Goal: Task Accomplishment & Management: Manage account settings

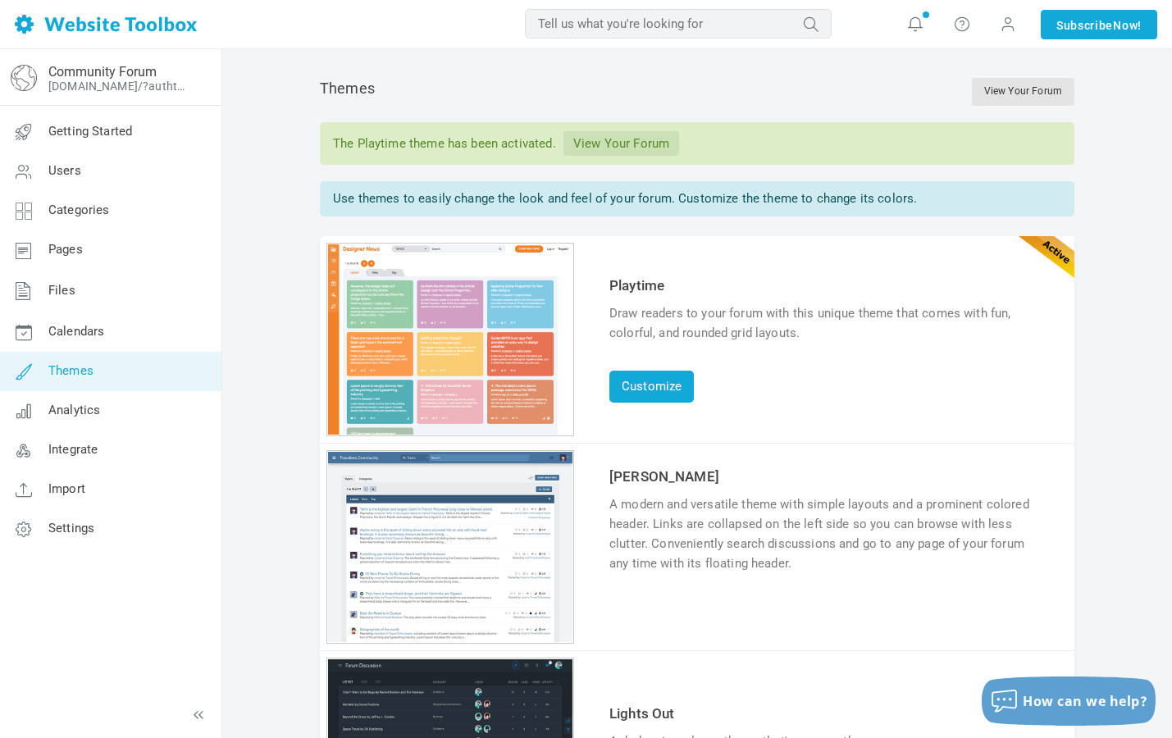
click at [1019, 37] on span "gestionnairebnvolat Account Billing Switch Account Add Linked Account Log Out" at bounding box center [1008, 24] width 46 height 49
click at [1000, 25] on span at bounding box center [1008, 24] width 16 height 18
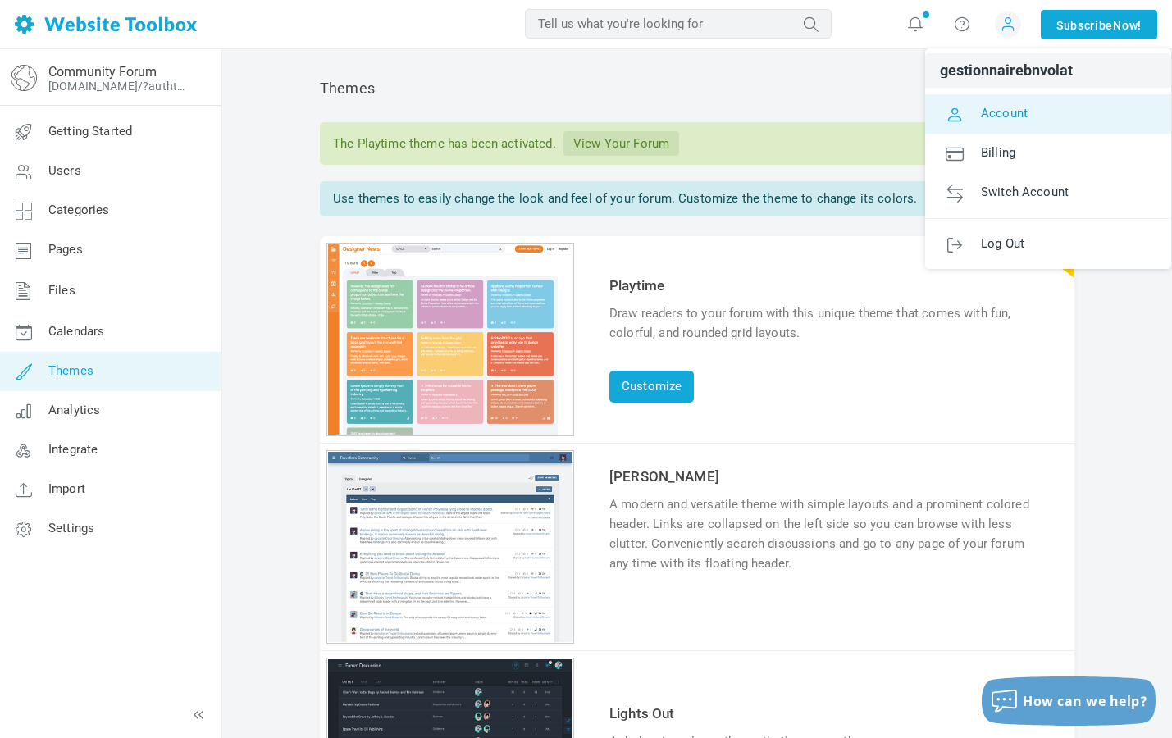
click at [1025, 111] on link "Account" at bounding box center [1048, 113] width 246 height 39
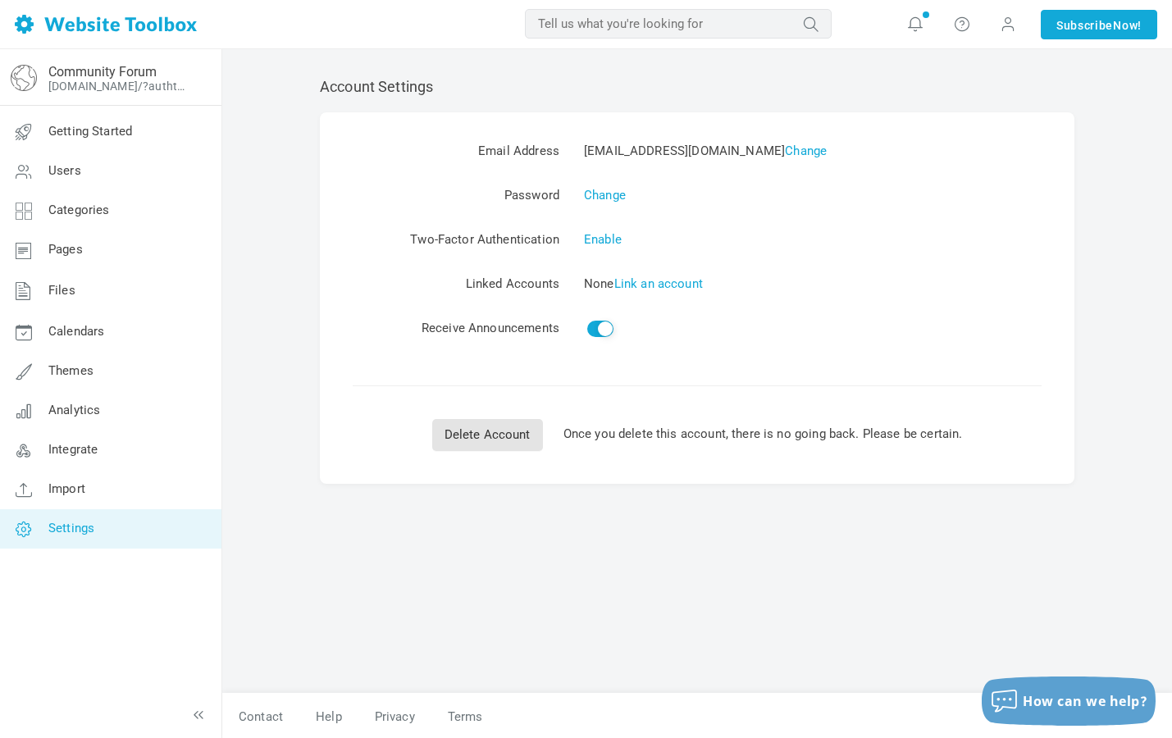
click at [89, 530] on span "Settings" at bounding box center [71, 528] width 46 height 15
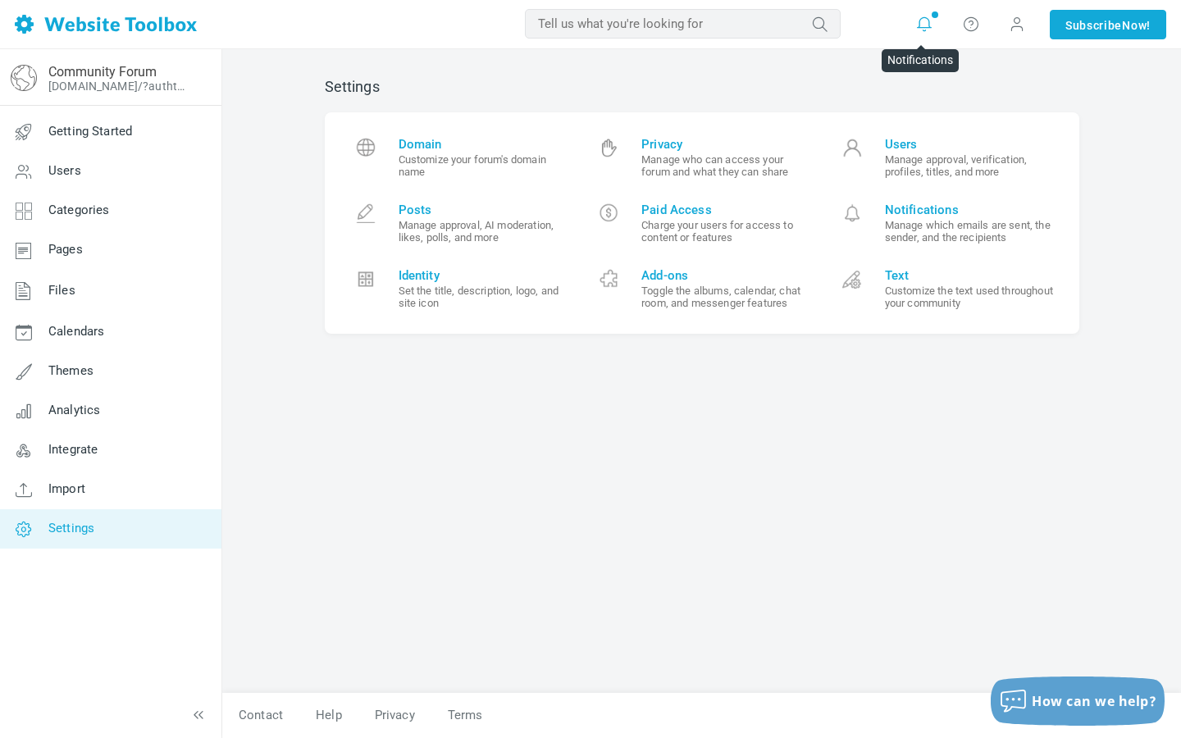
click at [921, 21] on icon at bounding box center [924, 24] width 16 height 16
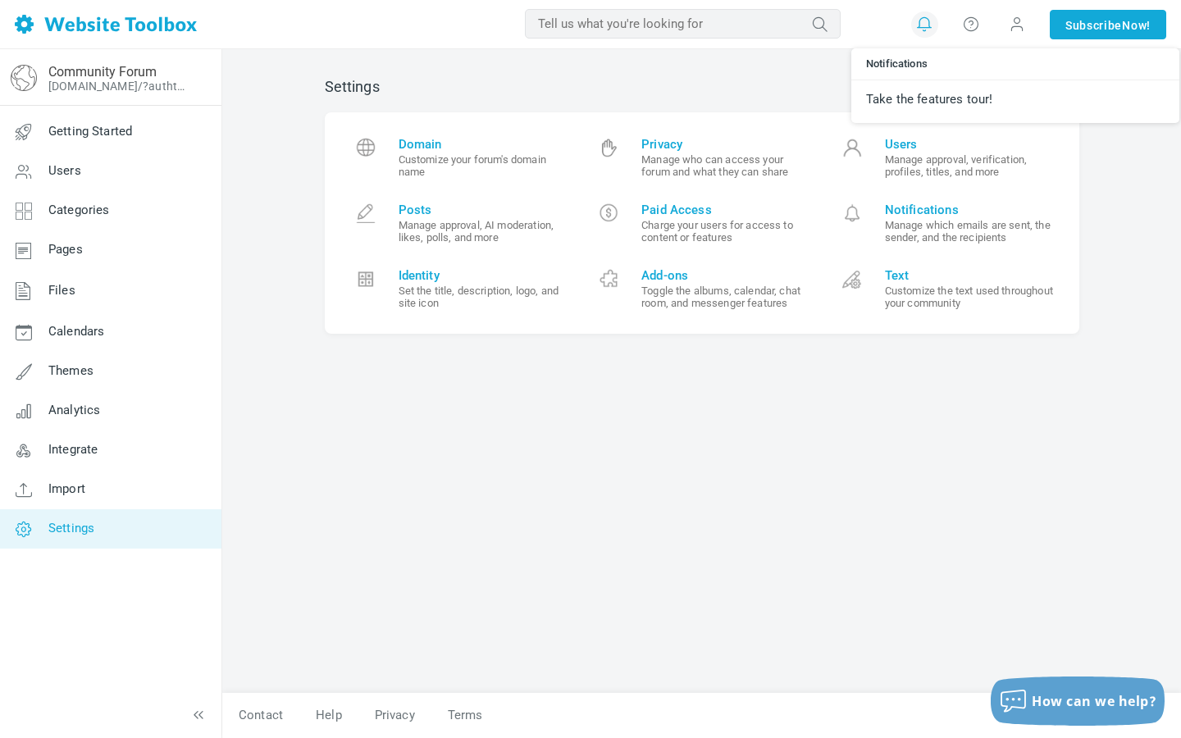
click at [793, 71] on div "Settings Domain Customize your forum's domain name Privacy Manage who can acces…" at bounding box center [702, 378] width 779 height 632
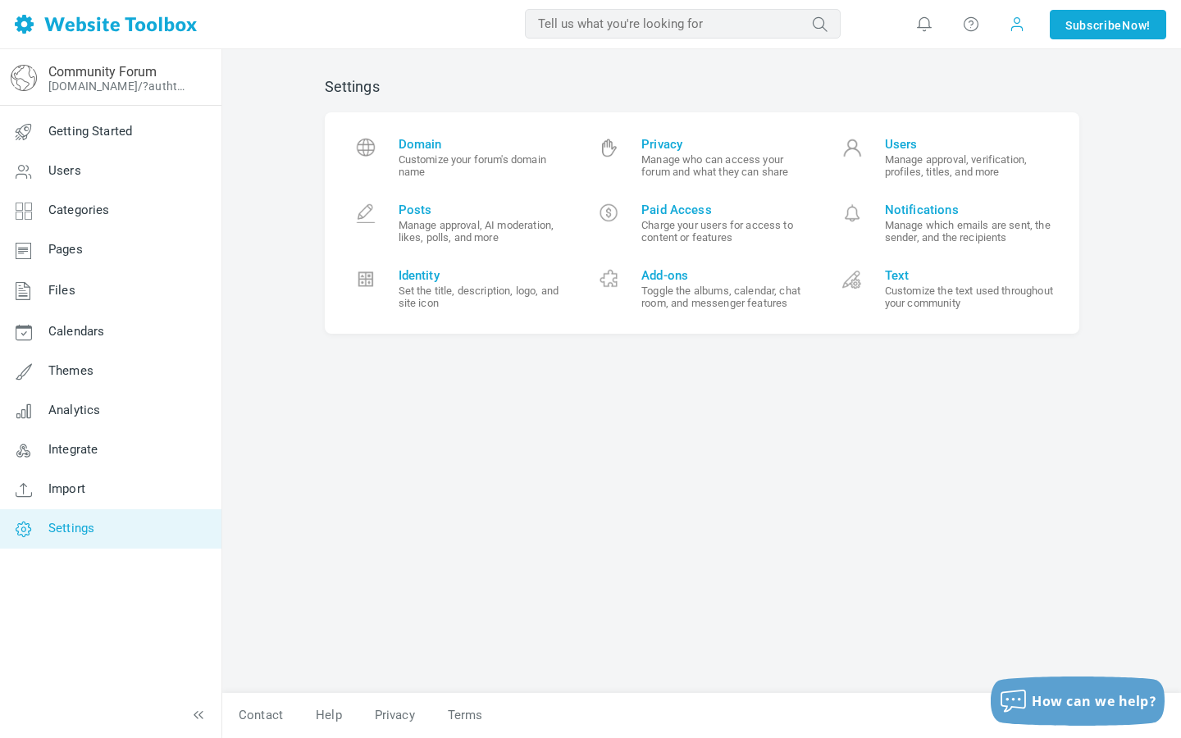
click at [1004, 30] on span at bounding box center [1017, 24] width 26 height 26
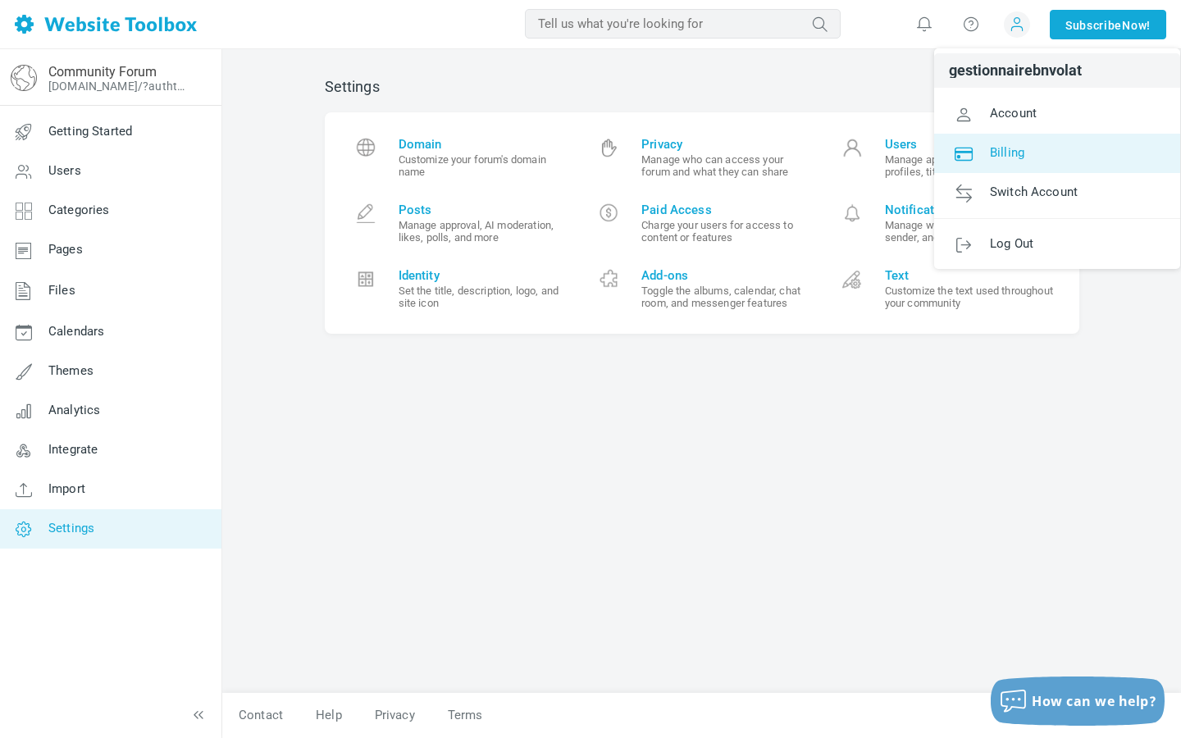
click at [1016, 149] on span "Billing" at bounding box center [1007, 151] width 34 height 15
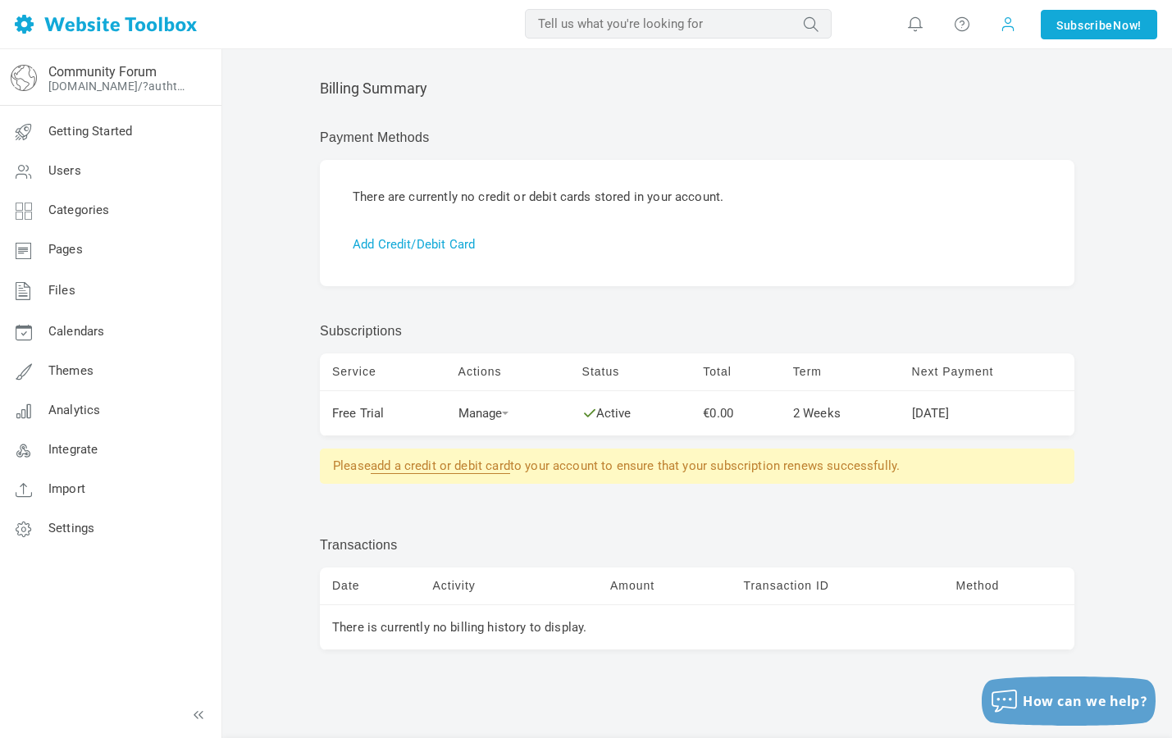
click at [1006, 32] on span at bounding box center [1008, 24] width 26 height 26
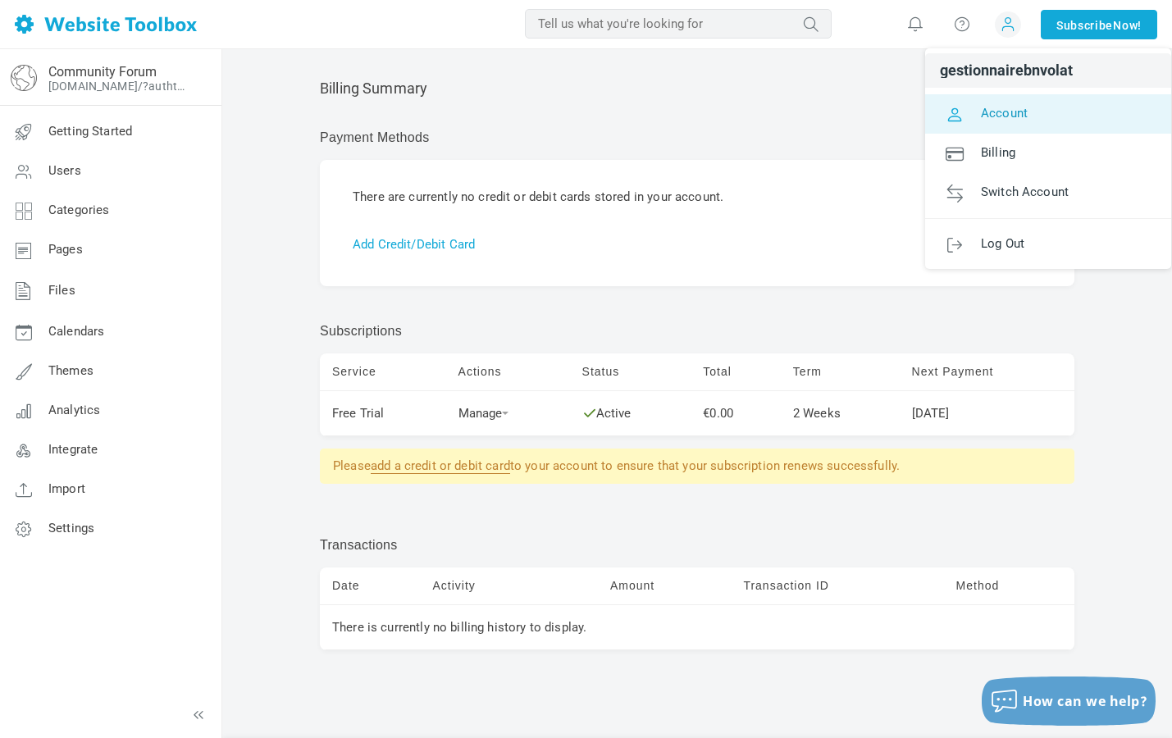
click at [1021, 117] on span "Account" at bounding box center [1004, 112] width 47 height 15
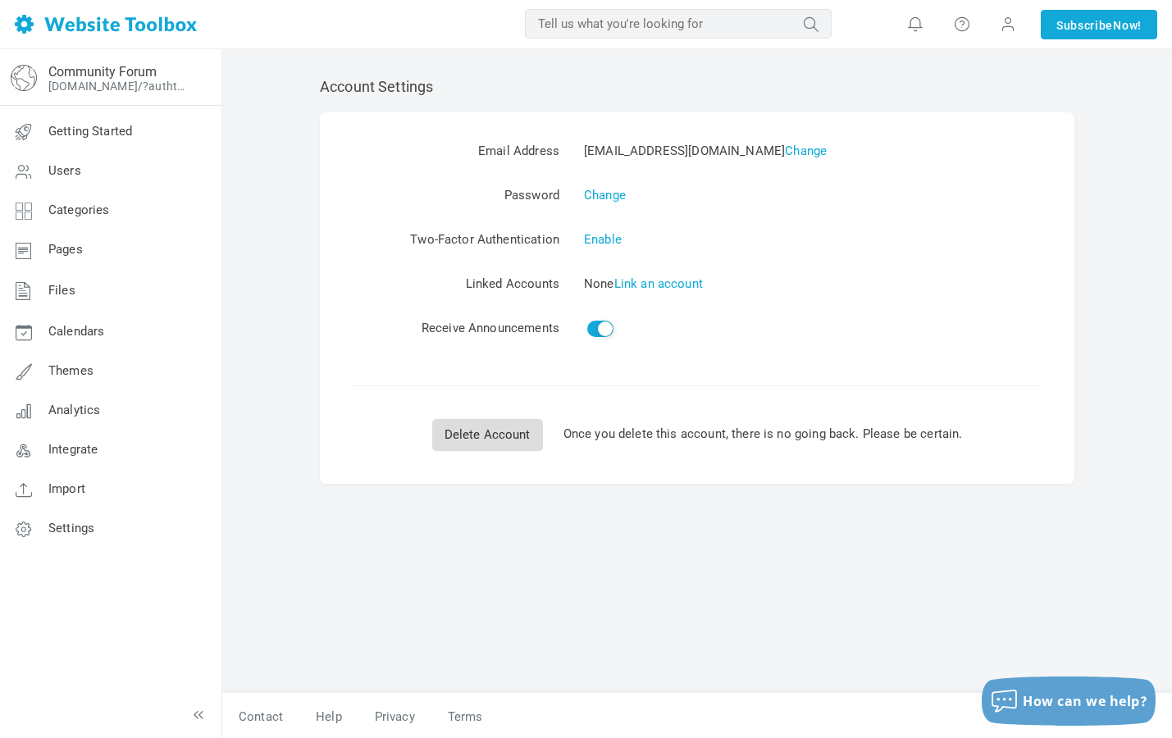
click at [504, 442] on link "Delete Account" at bounding box center [487, 435] width 111 height 32
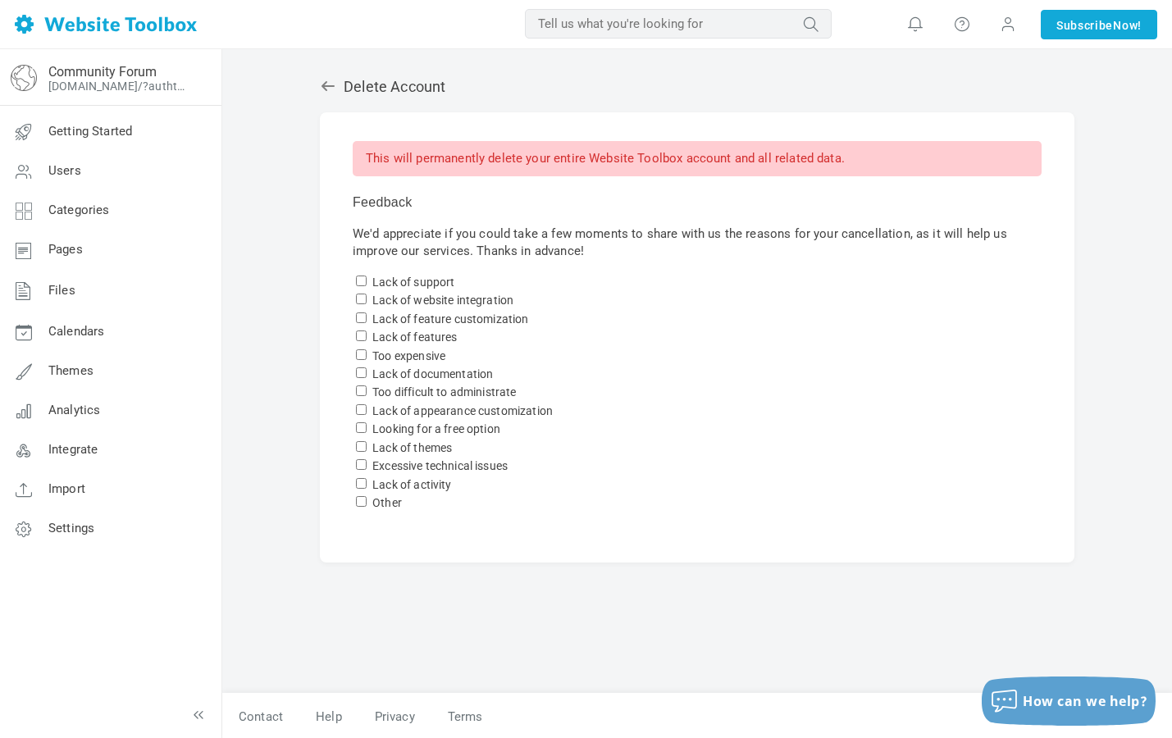
click at [363, 297] on input "Lack of website integration" at bounding box center [361, 299] width 11 height 11
checkbox input "true"
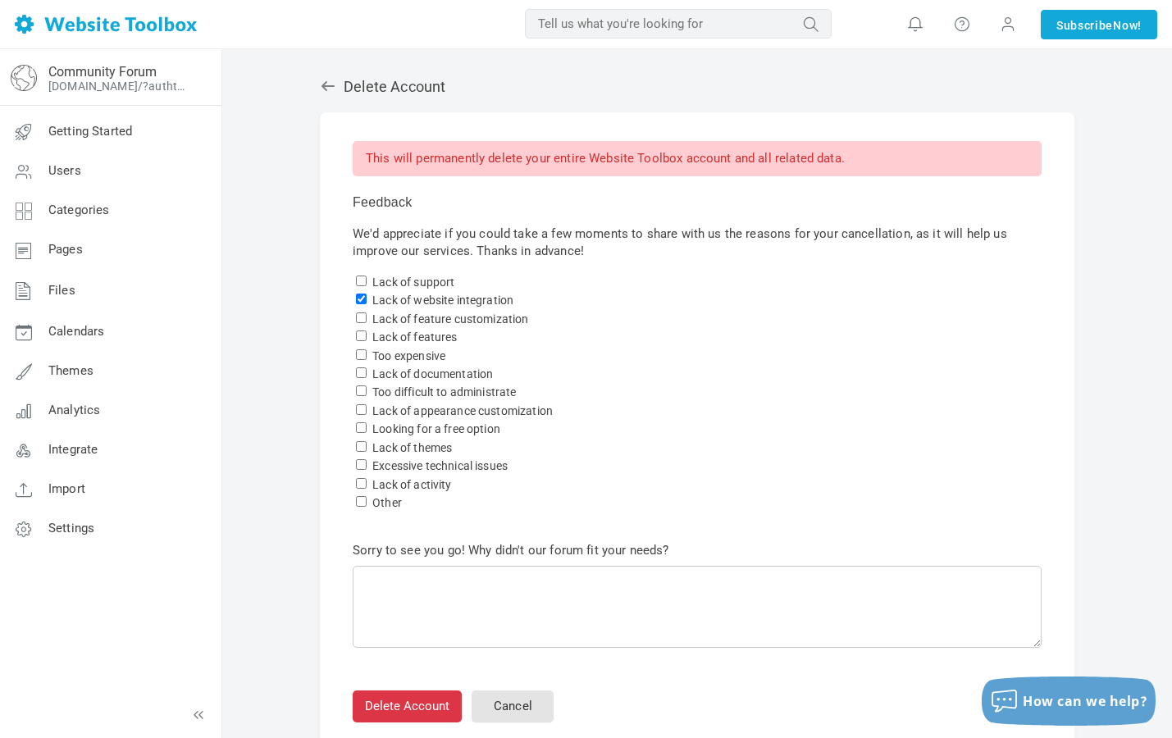
click at [363, 285] on input "Lack of support" at bounding box center [361, 281] width 11 height 11
checkbox input "true"
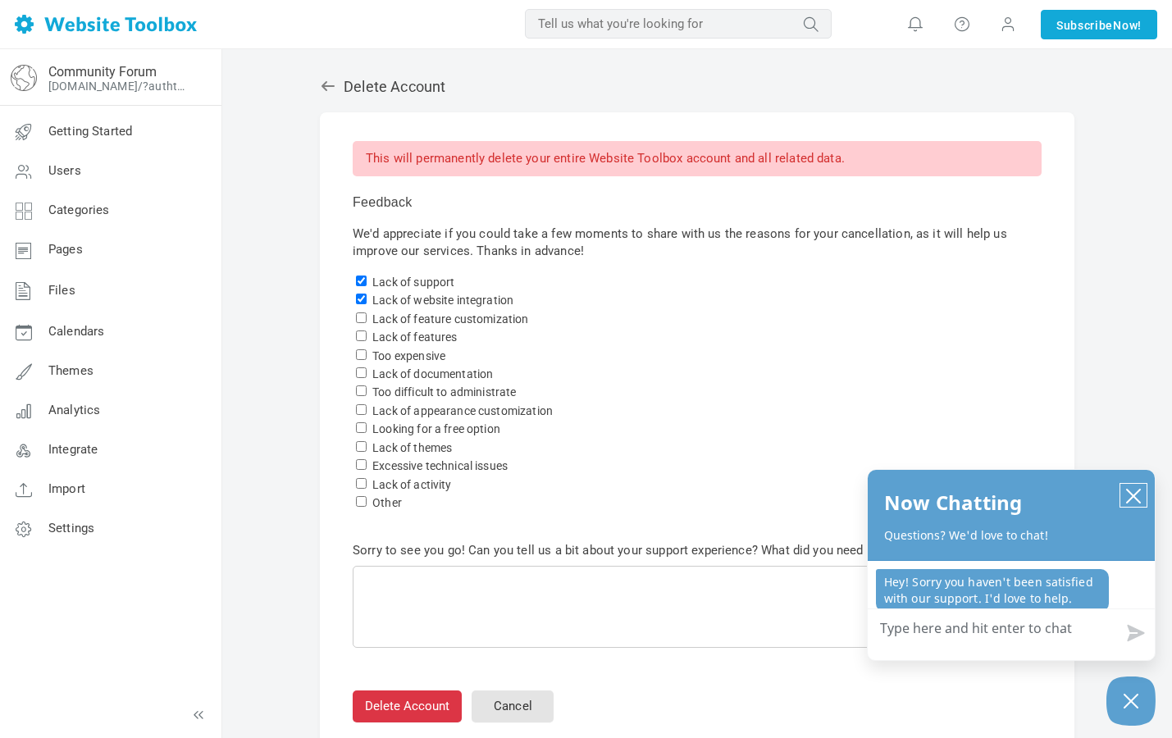
click at [1133, 497] on icon "close chatbox" at bounding box center [1133, 496] width 13 height 13
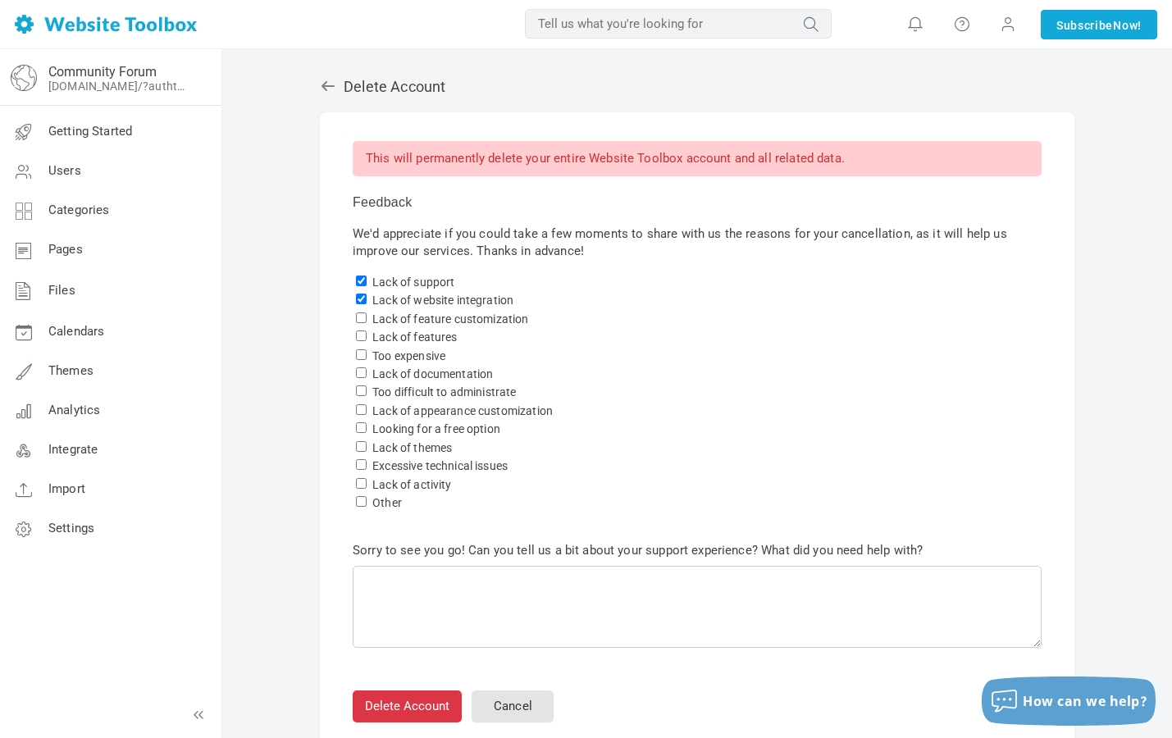
click at [363, 389] on input "Too difficult to administrate" at bounding box center [361, 391] width 11 height 11
checkbox input "true"
click at [416, 696] on button "Delete Account" at bounding box center [407, 707] width 109 height 32
